Goal: Task Accomplishment & Management: Use online tool/utility

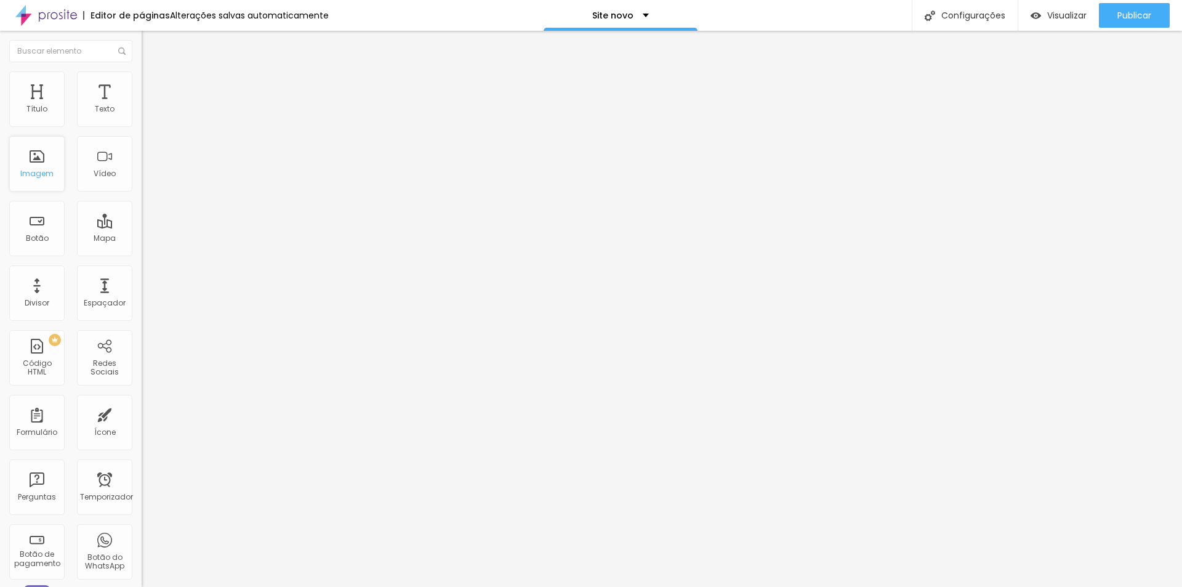
click at [30, 176] on font "Imagem" at bounding box center [36, 173] width 33 height 10
click at [35, 169] on font "Imagem" at bounding box center [36, 173] width 33 height 10
click at [41, 99] on div "Título" at bounding box center [36, 98] width 55 height 55
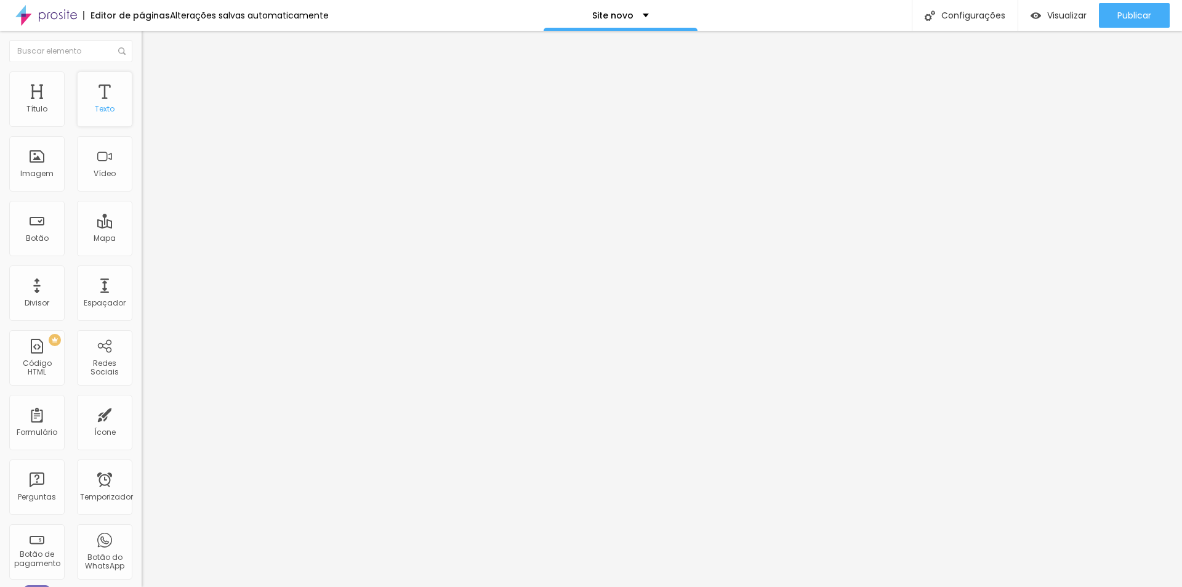
click at [82, 87] on div "Texto" at bounding box center [104, 98] width 55 height 55
click at [20, 92] on div "Título" at bounding box center [36, 98] width 55 height 55
click at [38, 170] on font "Imagem" at bounding box center [36, 173] width 33 height 10
click at [36, 255] on div "Botão" at bounding box center [36, 228] width 55 height 55
click at [77, 226] on div "Mapa" at bounding box center [104, 228] width 55 height 55
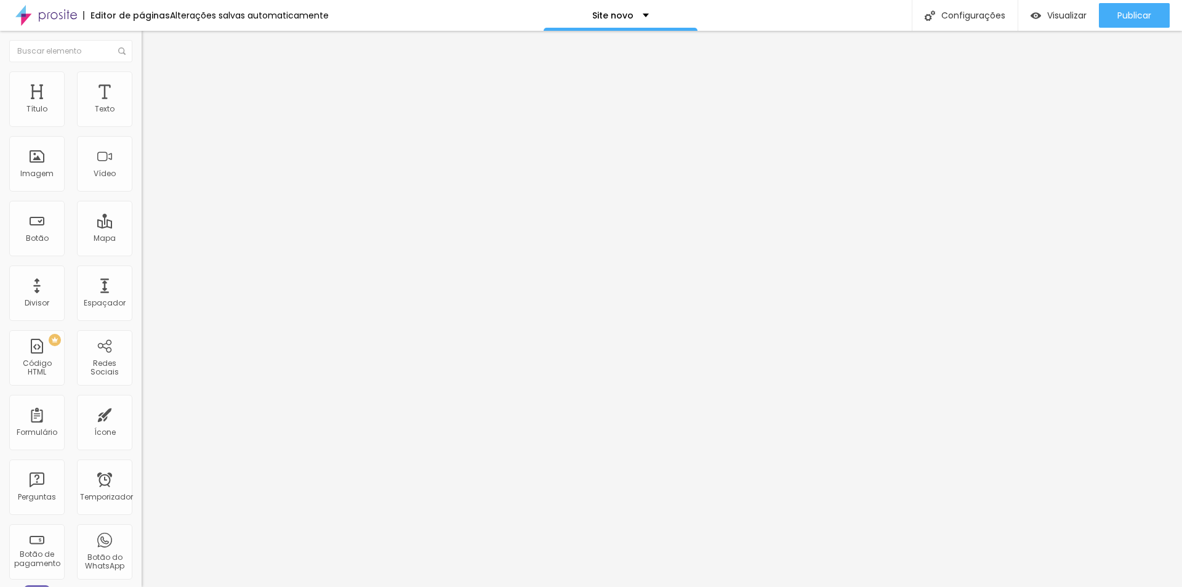
click at [142, 82] on li "Estilo" at bounding box center [213, 77] width 142 height 12
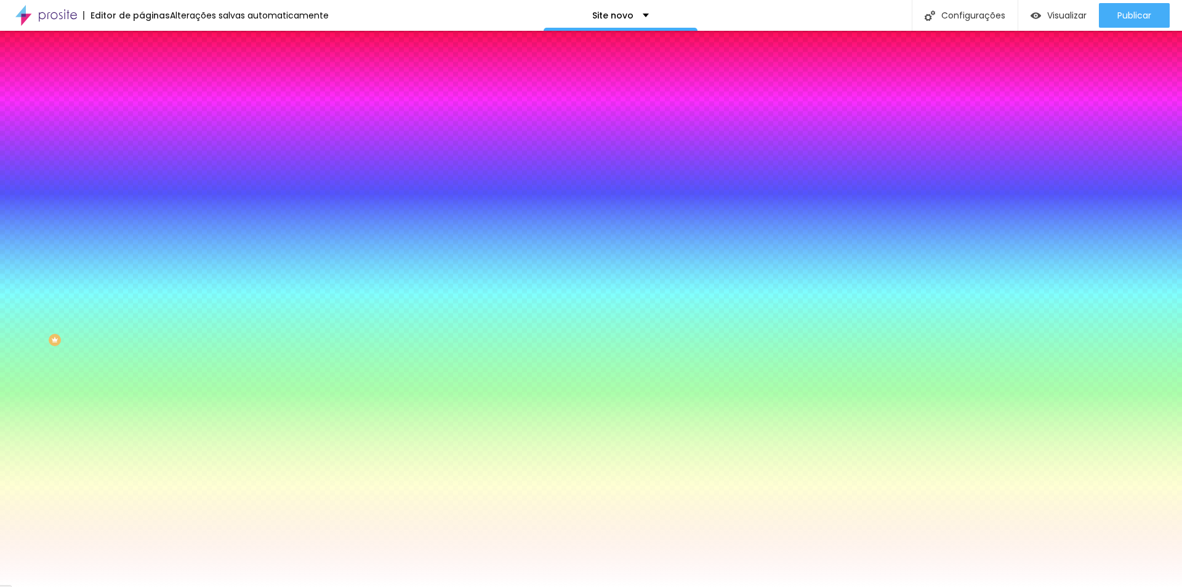
click at [142, 84] on li "Avançado" at bounding box center [213, 90] width 142 height 12
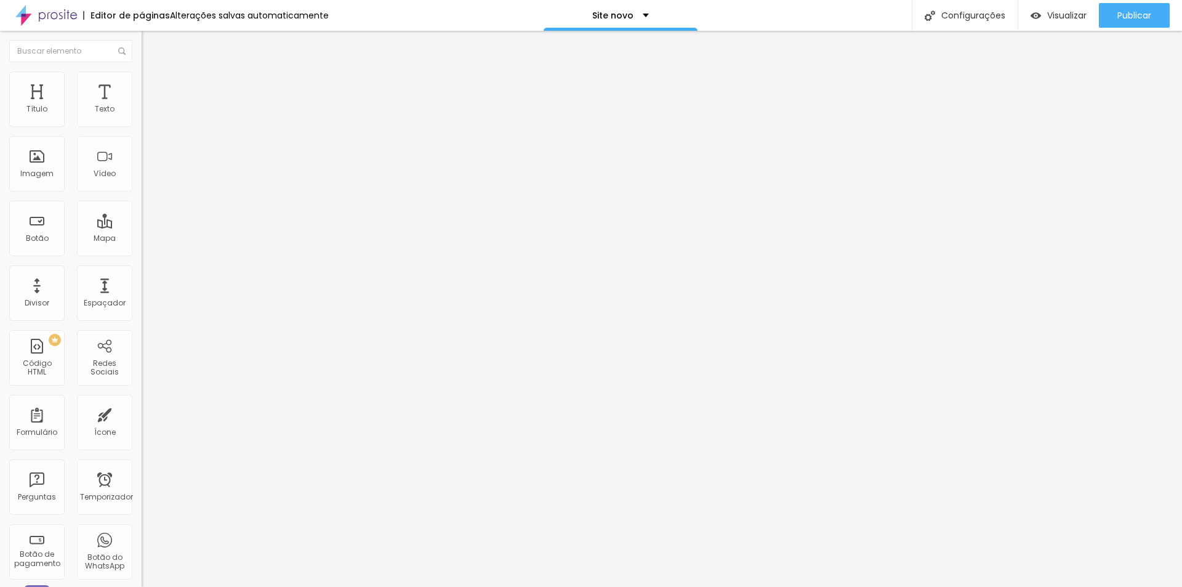
click at [142, 71] on li "Conteúdo" at bounding box center [213, 65] width 142 height 12
click at [142, 52] on button "Editar nulo" at bounding box center [213, 45] width 142 height 28
click at [1001, 9] on div "Configurações" at bounding box center [965, 15] width 106 height 31
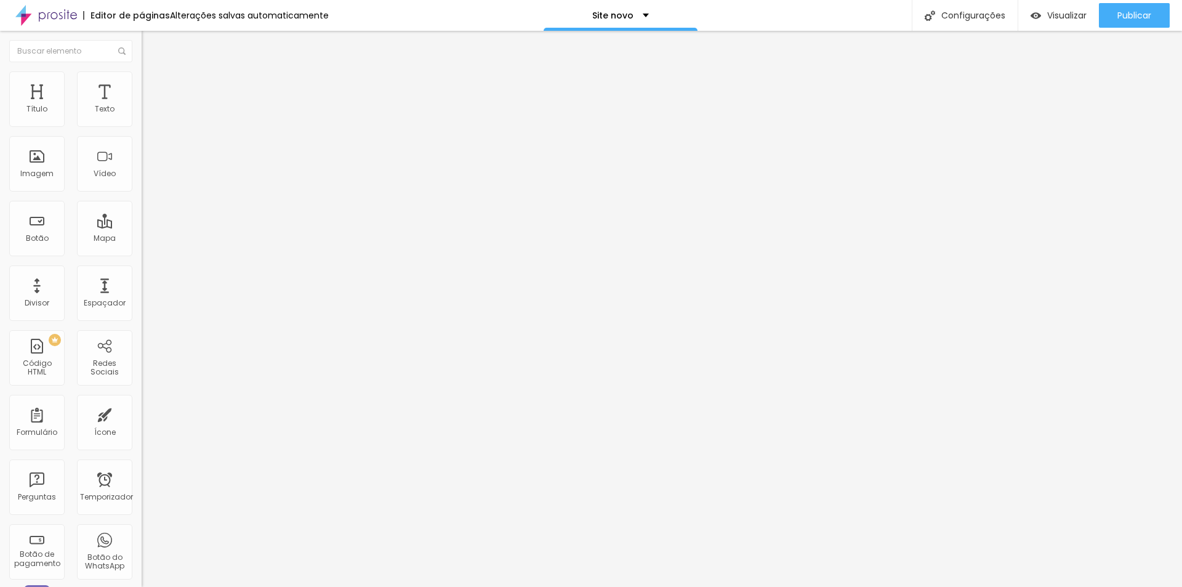
click at [54, 17] on img at bounding box center [46, 15] width 62 height 31
